Goal: Task Accomplishment & Management: Manage account settings

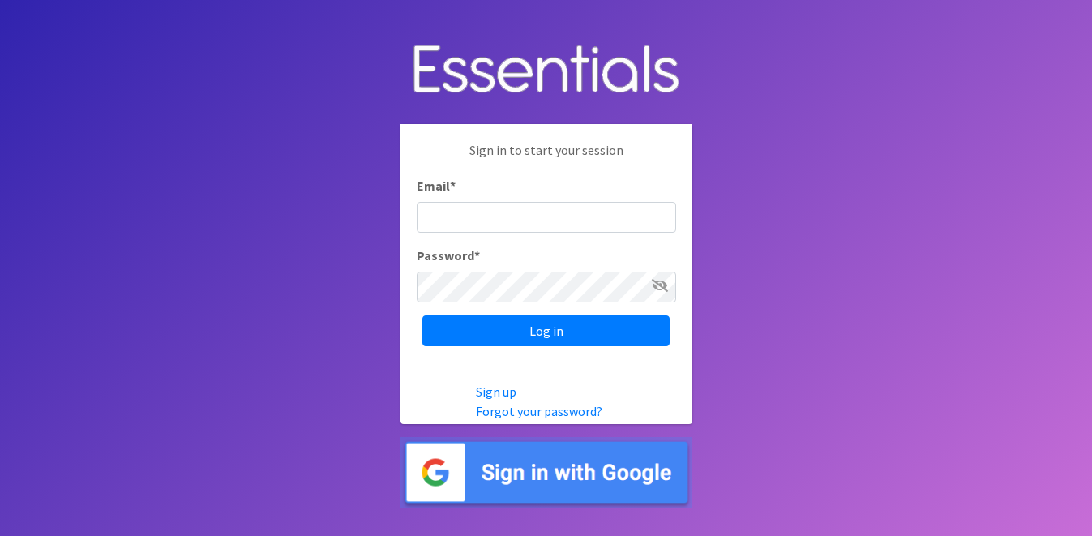
click at [451, 208] on input "Email *" at bounding box center [546, 217] width 259 height 31
click at [455, 220] on input "Email *" at bounding box center [546, 217] width 259 height 31
type input "info@jaxdiaperbank.org"
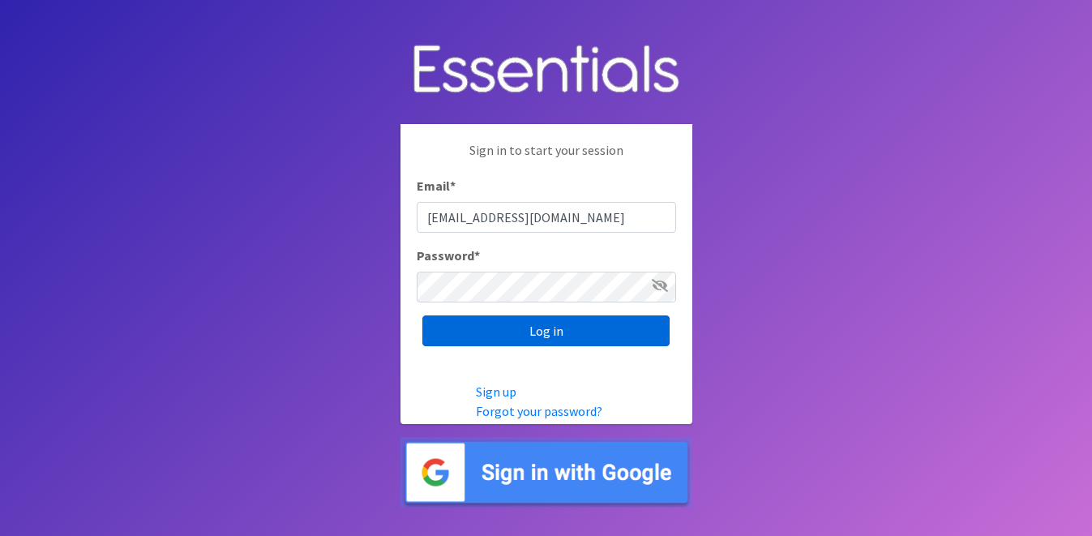
click at [501, 333] on input "Log in" at bounding box center [545, 330] width 247 height 31
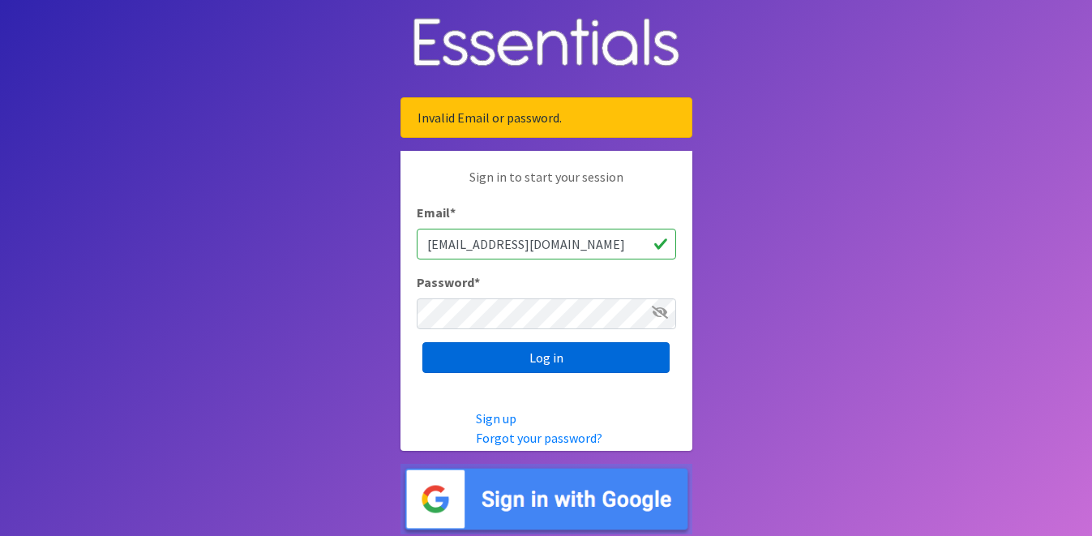
click at [496, 361] on input "Log in" at bounding box center [545, 357] width 247 height 31
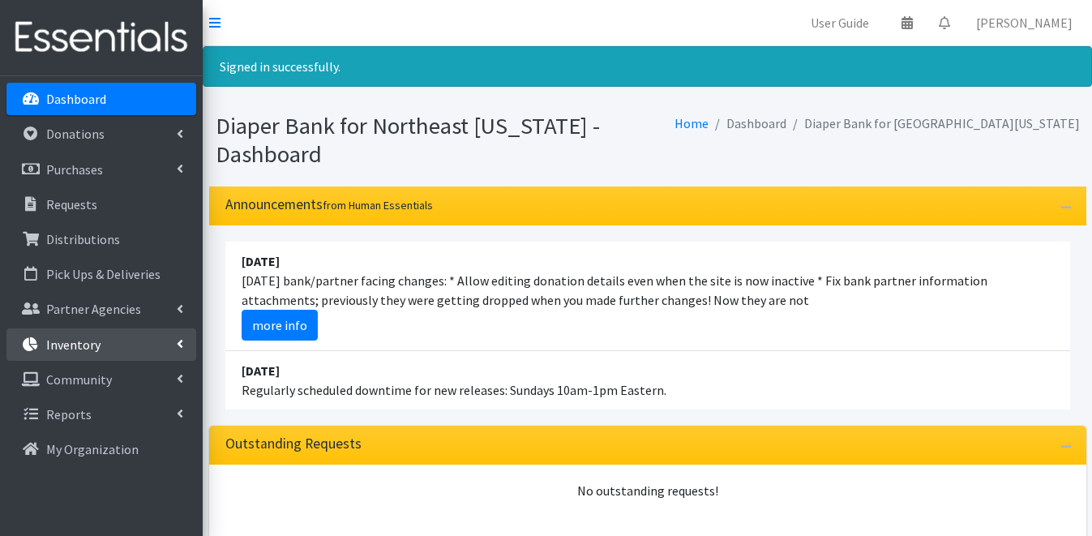
click at [55, 358] on link "Inventory" at bounding box center [101, 344] width 190 height 32
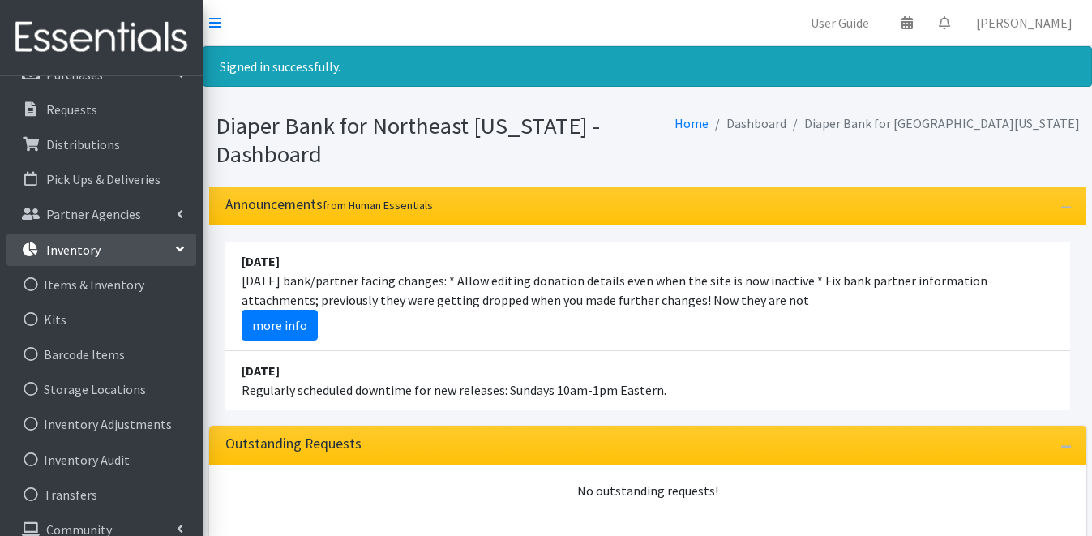
scroll to position [104, 0]
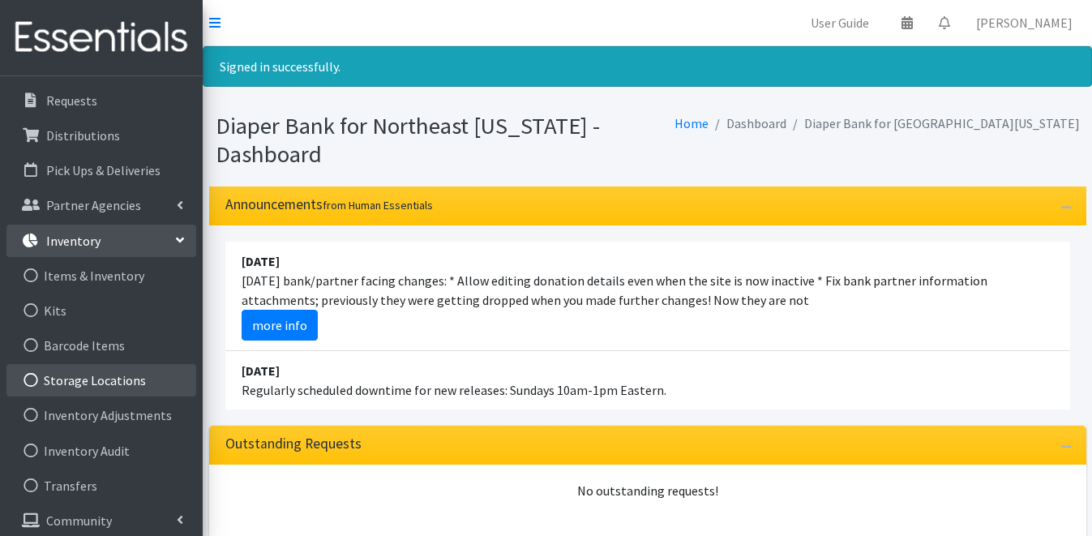
click at [140, 377] on link "Storage Locations" at bounding box center [101, 380] width 190 height 32
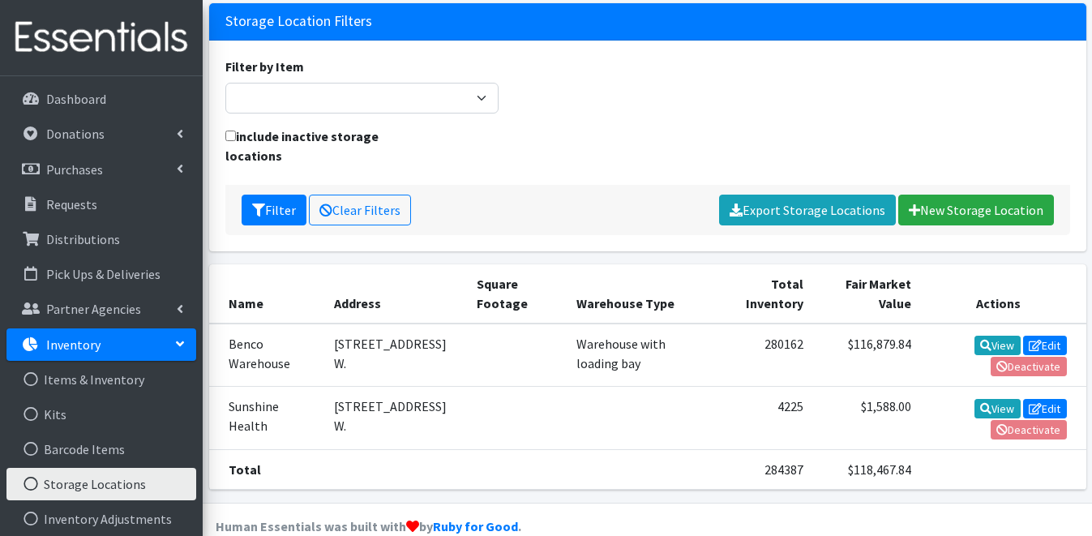
scroll to position [155, 0]
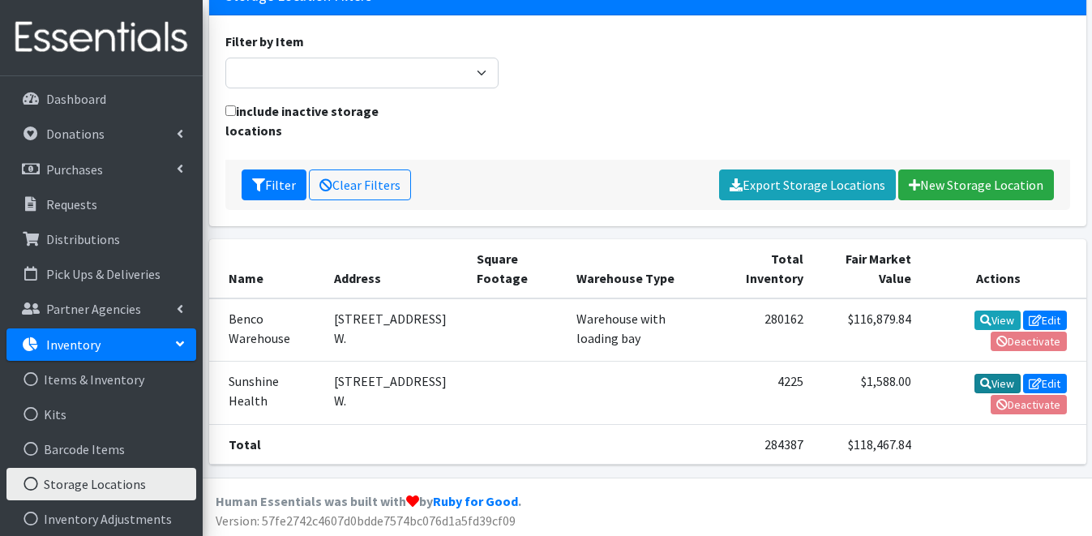
click at [980, 378] on icon at bounding box center [985, 383] width 11 height 11
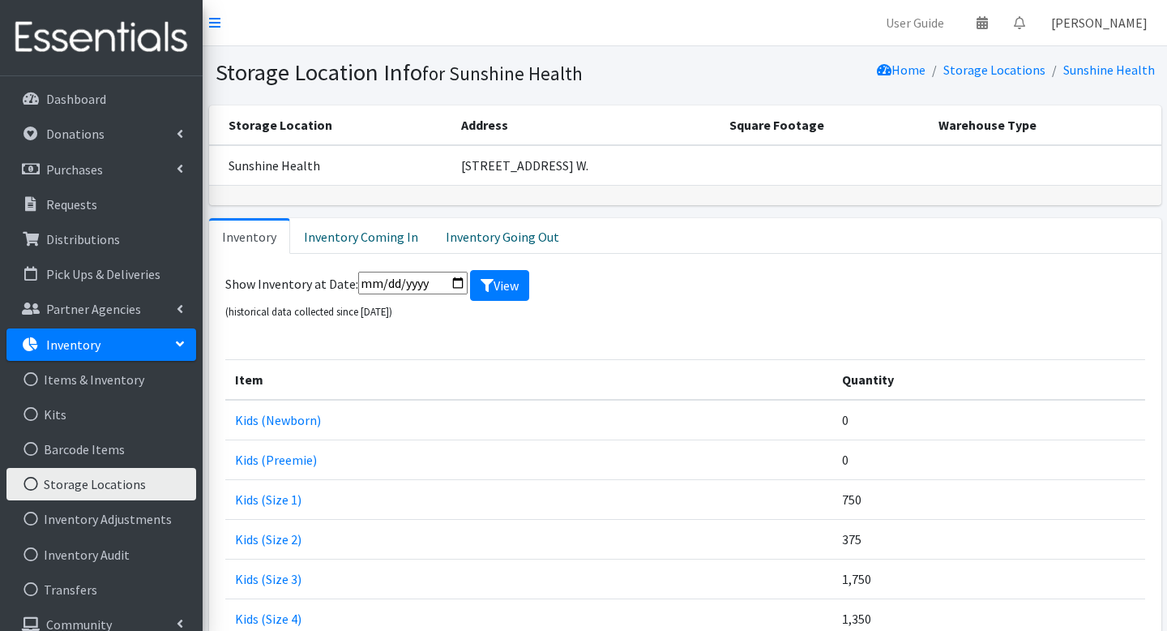
click at [1091, 28] on link "[PERSON_NAME]" at bounding box center [1099, 22] width 122 height 32
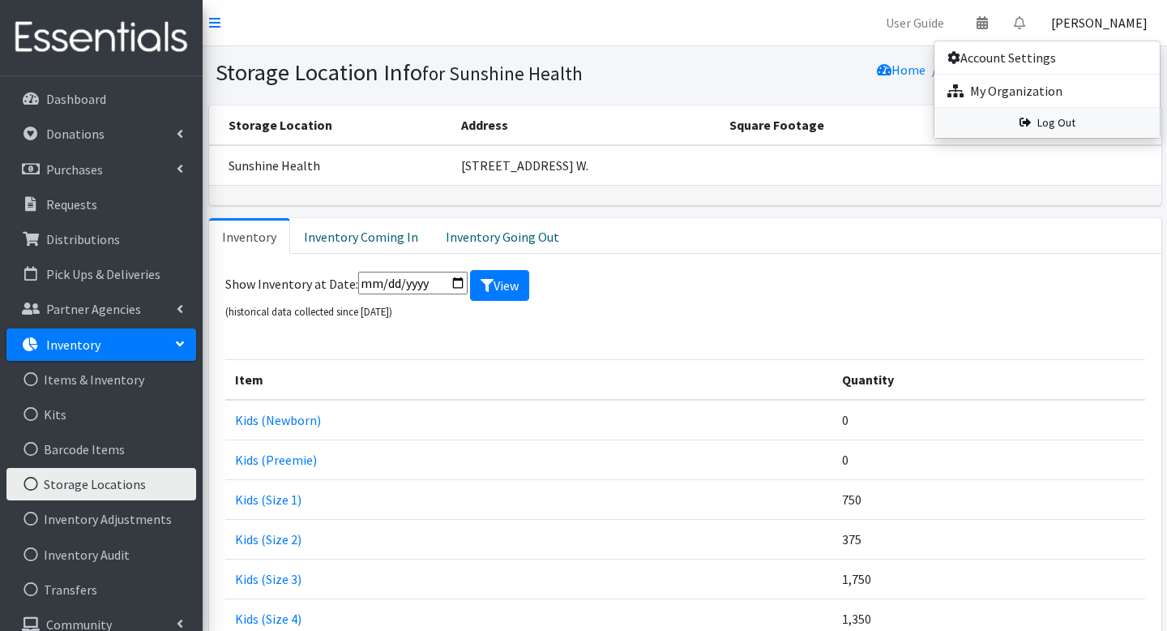
click at [1066, 124] on link "Log Out" at bounding box center [1046, 123] width 225 height 30
